Goal: Navigation & Orientation: Find specific page/section

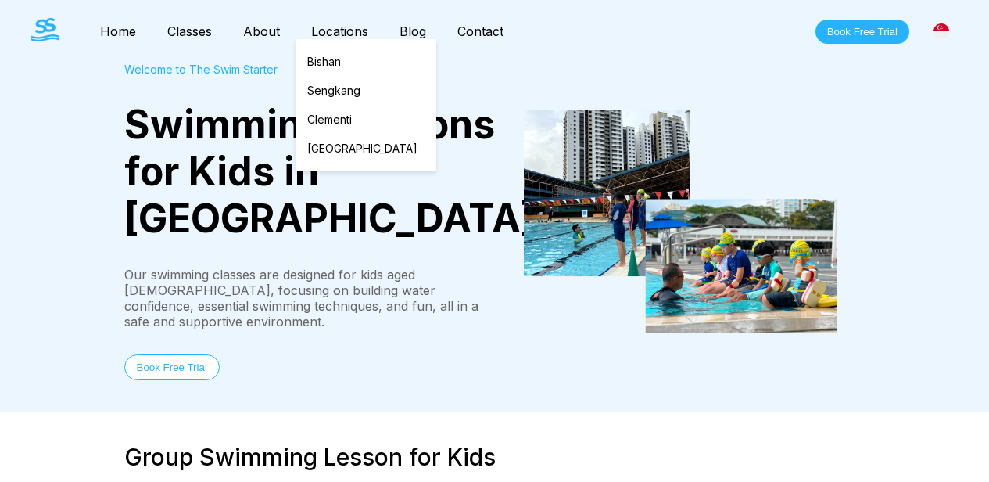
click at [334, 24] on link "Locations" at bounding box center [340, 31] width 88 height 16
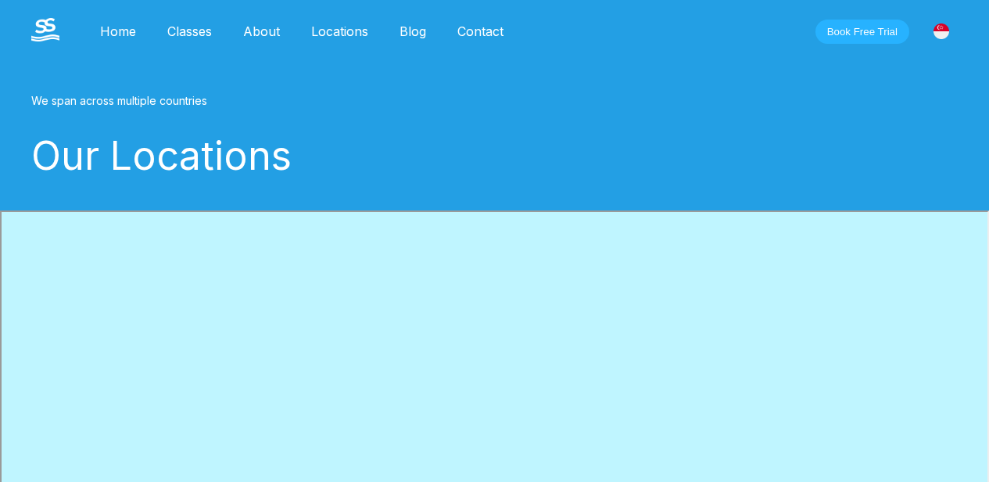
click at [149, 33] on link "Home" at bounding box center [117, 31] width 67 height 16
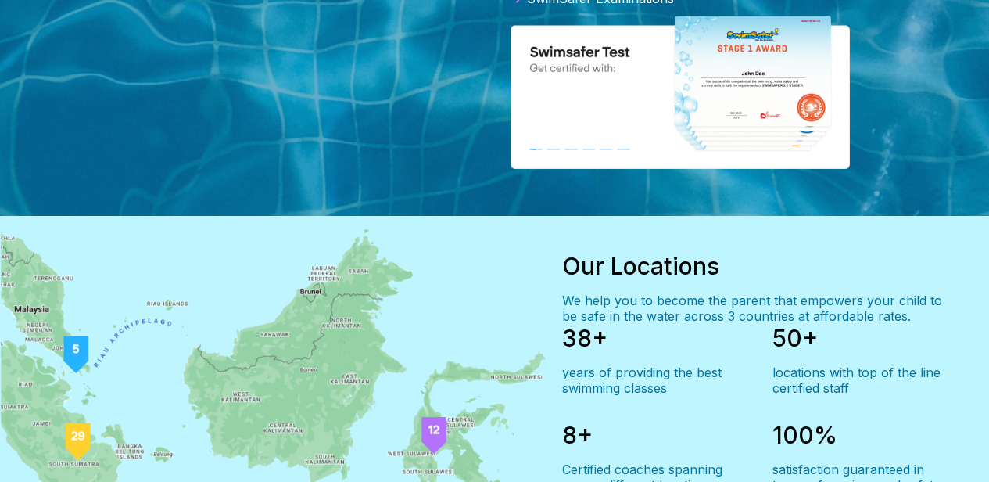
scroll to position [1099, 0]
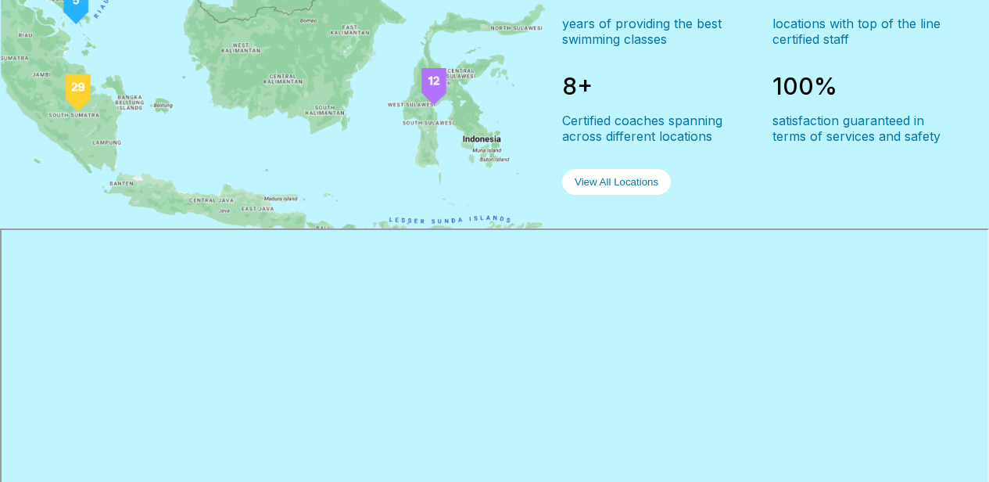
click at [598, 195] on button "View All Locations" at bounding box center [616, 182] width 109 height 26
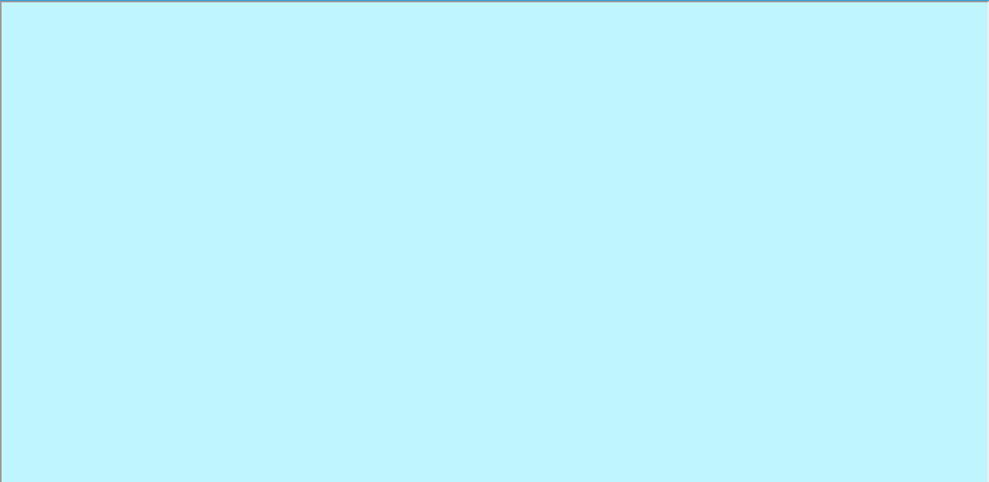
scroll to position [199, 0]
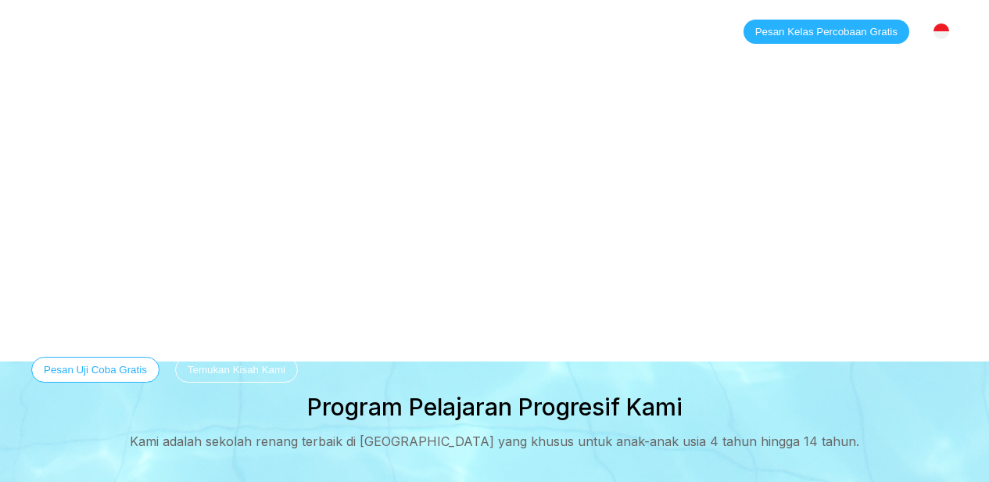
click at [938, 27] on img at bounding box center [942, 31] width 16 height 16
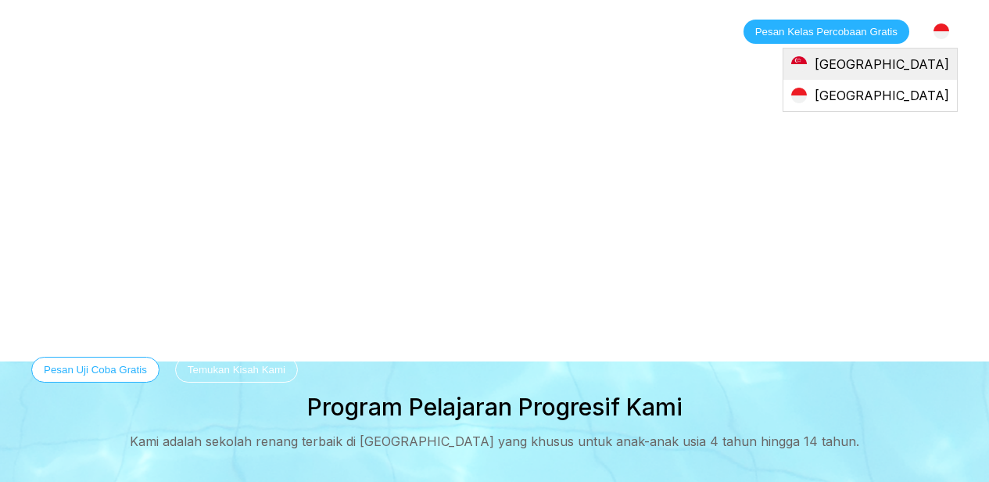
click at [907, 71] on div "[GEOGRAPHIC_DATA]" at bounding box center [871, 63] width 174 height 31
